Goal: Information Seeking & Learning: Check status

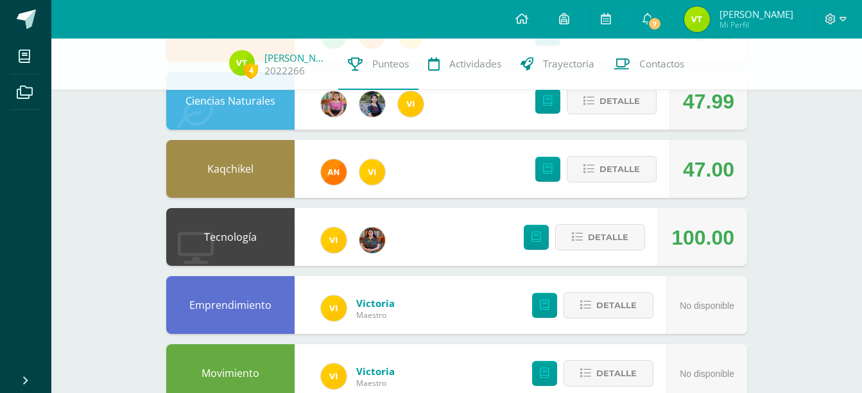
scroll to position [201, 0]
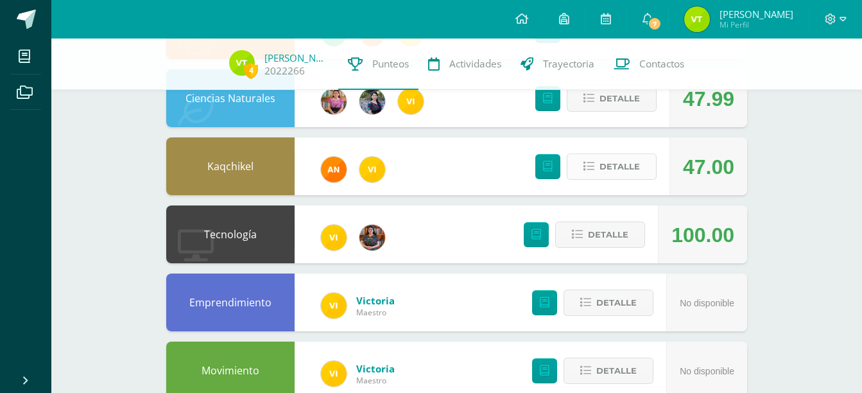
click at [627, 167] on span "Detalle" at bounding box center [619, 167] width 40 height 24
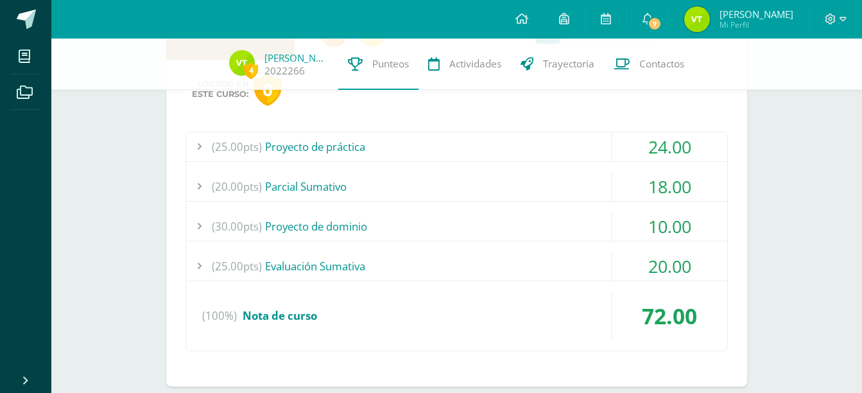
scroll to position [339, 0]
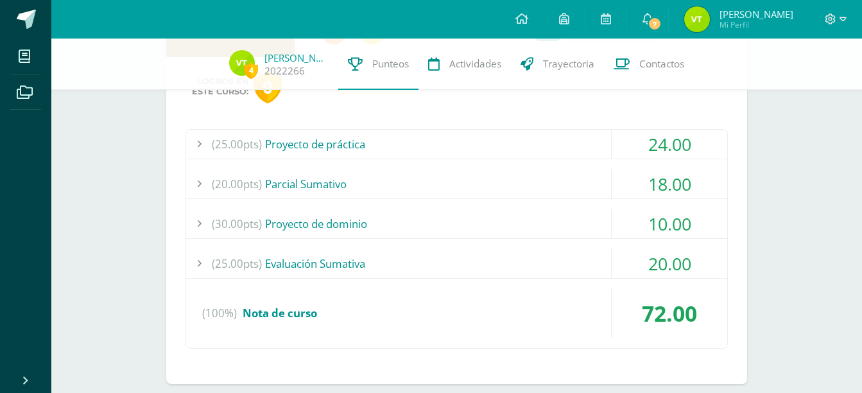
click at [348, 143] on div "(25.00pts) Proyecto de práctica" at bounding box center [456, 144] width 541 height 29
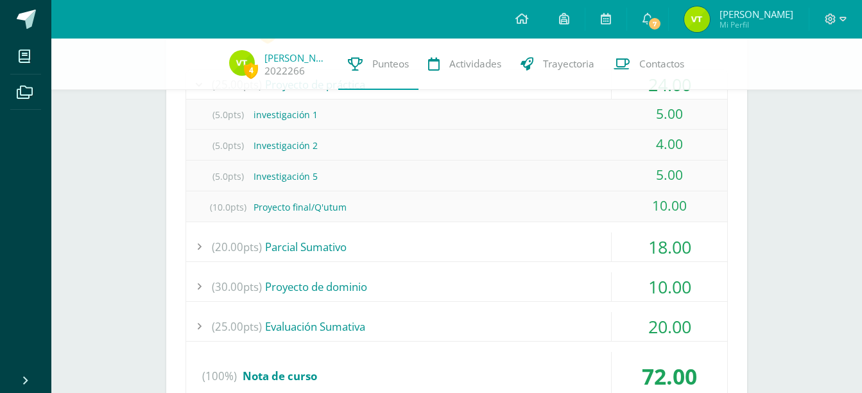
scroll to position [404, 0]
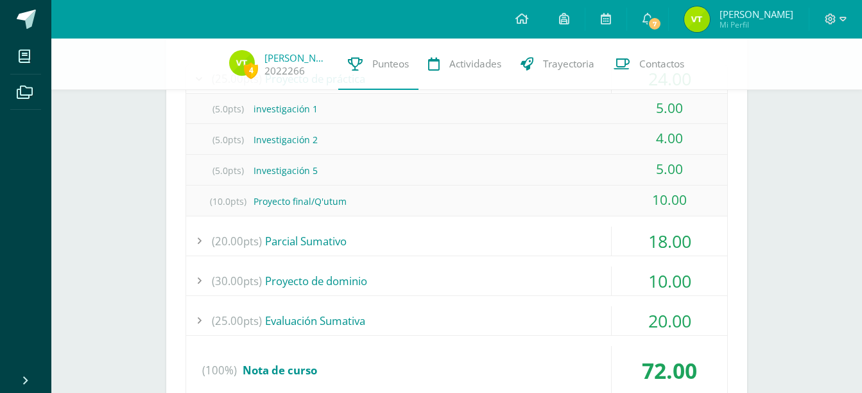
click at [384, 241] on div "(20.00pts) [GEOGRAPHIC_DATA]" at bounding box center [456, 240] width 541 height 29
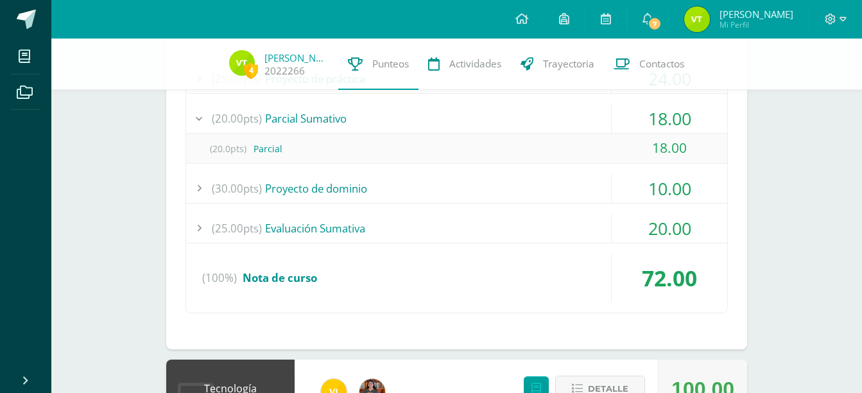
click at [336, 187] on div "(30.00pts) Proyecto de dominio" at bounding box center [456, 188] width 541 height 29
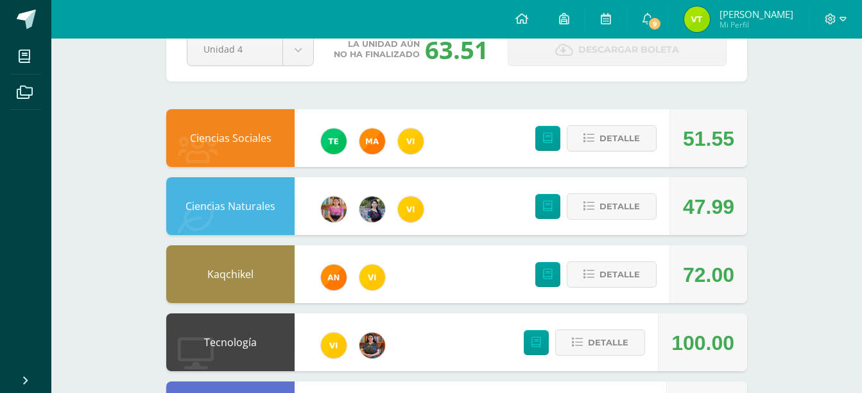
scroll to position [131, 0]
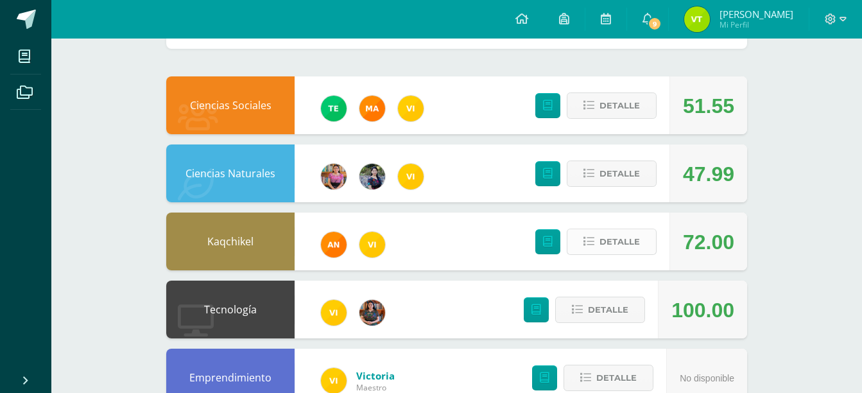
click at [621, 242] on span "Detalle" at bounding box center [619, 242] width 40 height 24
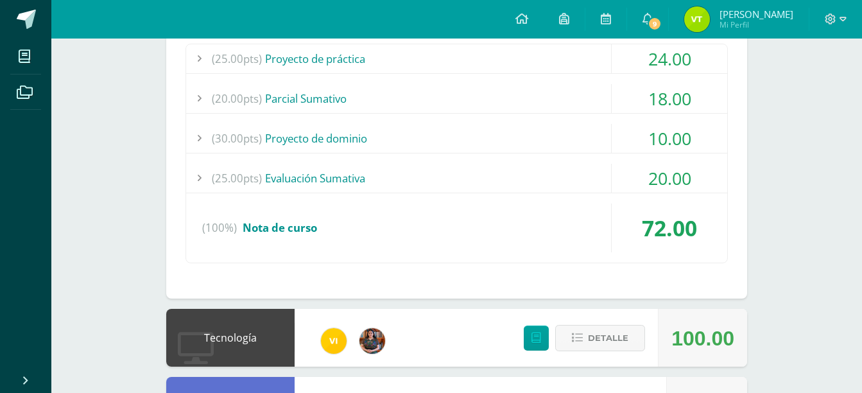
scroll to position [435, 0]
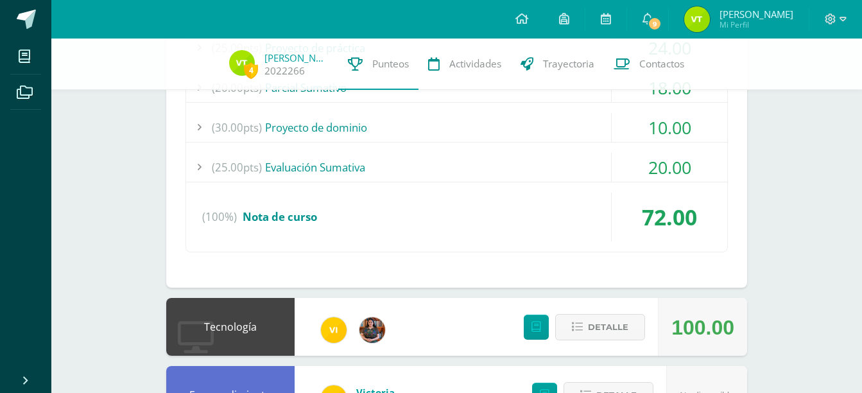
click at [488, 158] on div "(25.00pts) Evaluación Sumativa" at bounding box center [456, 167] width 541 height 29
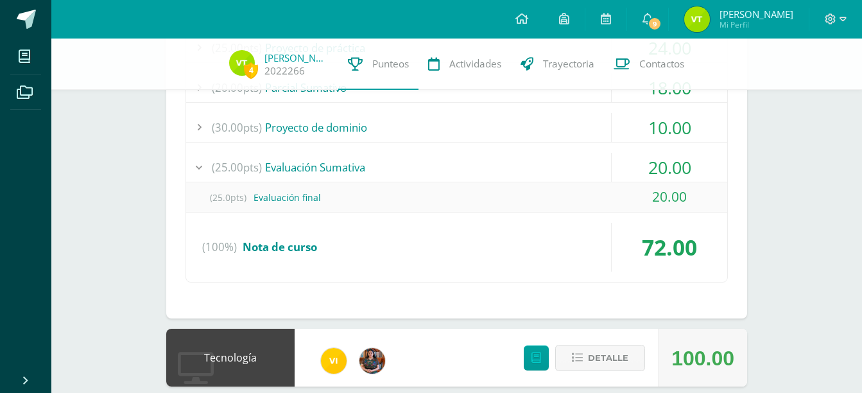
click at [438, 115] on div "(30.00pts) Proyecto de dominio" at bounding box center [456, 127] width 541 height 29
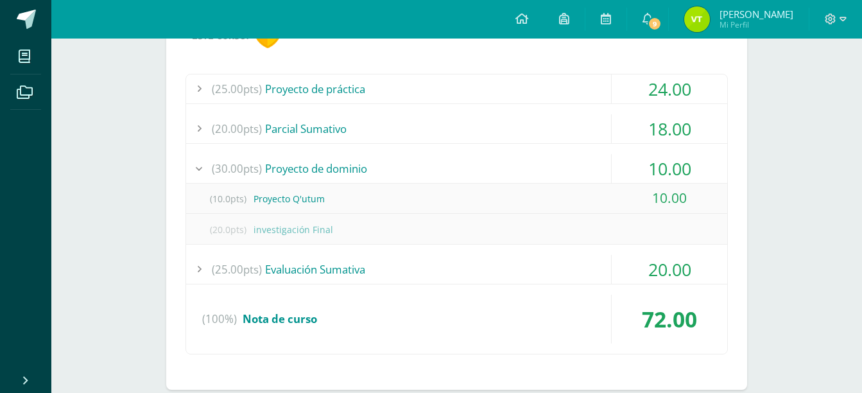
scroll to position [398, 0]
click at [370, 166] on div "(30.00pts) Proyecto de dominio" at bounding box center [456, 169] width 541 height 29
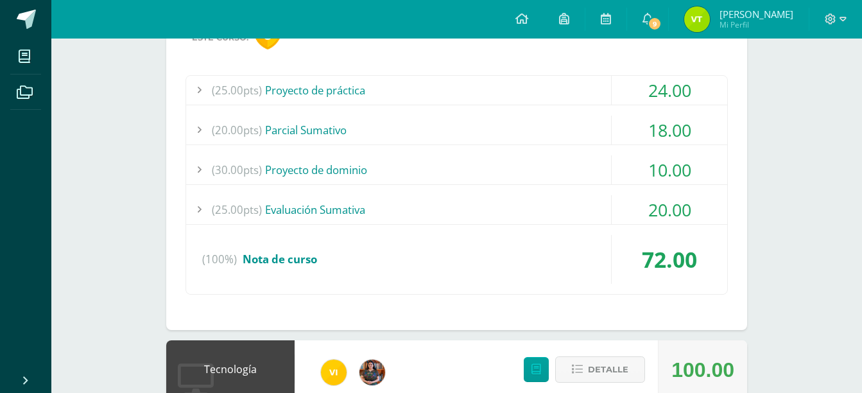
click at [393, 159] on div "(30.00pts) Proyecto de dominio" at bounding box center [456, 169] width 541 height 29
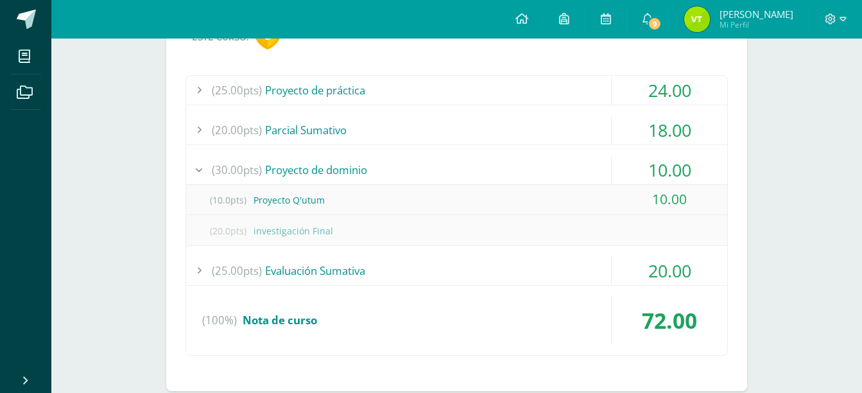
click at [387, 132] on div "(20.00pts) [GEOGRAPHIC_DATA]" at bounding box center [456, 129] width 541 height 29
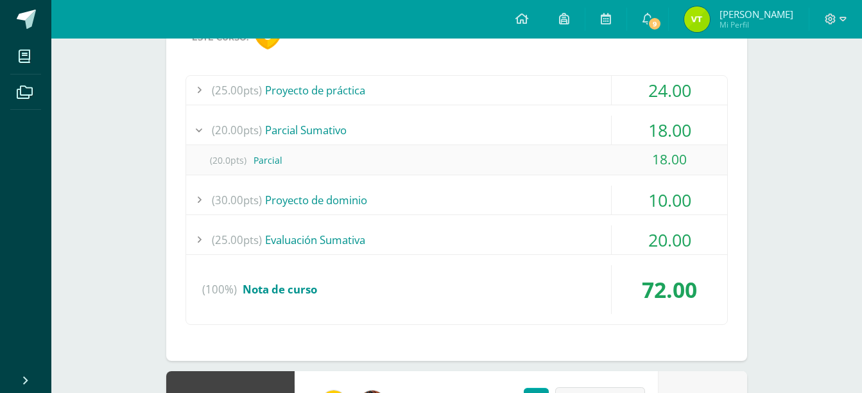
click at [396, 96] on div "(25.00pts) Proyecto de práctica" at bounding box center [456, 90] width 541 height 29
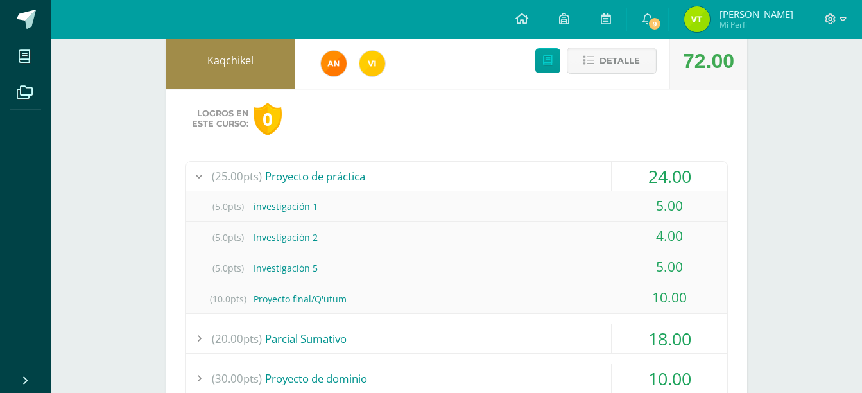
scroll to position [311, 0]
click at [372, 180] on div "(25.00pts) Proyecto de práctica" at bounding box center [456, 176] width 541 height 29
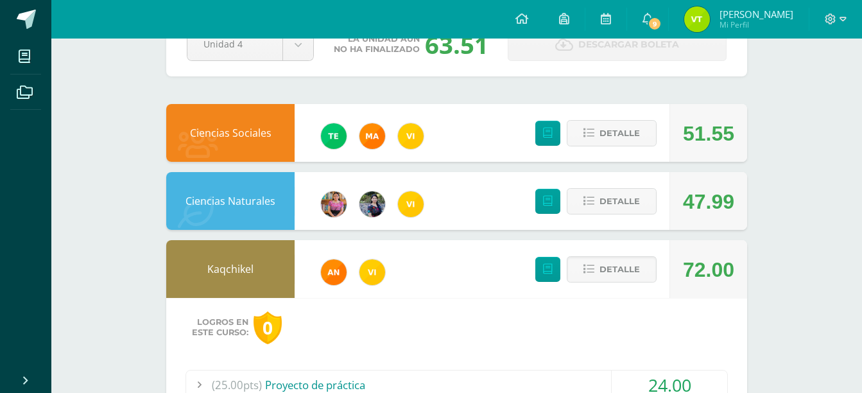
scroll to position [102, 0]
